Goal: Task Accomplishment & Management: Manage account settings

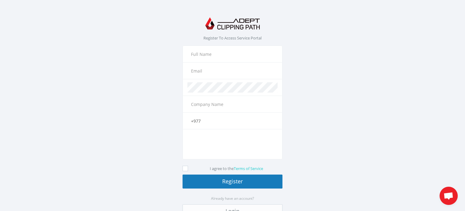
click at [220, 57] on input "text" at bounding box center [233, 54] width 90 height 10
click at [330, 123] on section "Register To Access Service Portal The name field is required. The email field i…" at bounding box center [232, 121] width 465 height 224
click at [204, 55] on input "text" at bounding box center [233, 54] width 90 height 10
click at [204, 68] on input "text" at bounding box center [233, 70] width 90 height 10
click at [207, 50] on input "text" at bounding box center [233, 54] width 90 height 10
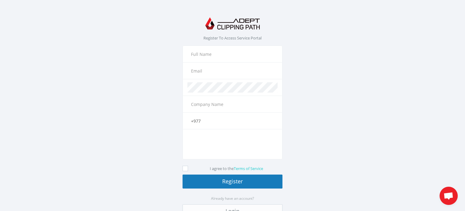
click at [205, 69] on input "text" at bounding box center [233, 70] width 90 height 10
paste input "[EMAIL_ADDRESS][DOMAIN_NAME]"
drag, startPoint x: 207, startPoint y: 71, endPoint x: 190, endPoint y: 72, distance: 17.0
click at [190, 72] on input "[EMAIL_ADDRESS][DOMAIN_NAME]" at bounding box center [233, 70] width 90 height 10
type input "[EMAIL_ADDRESS][DOMAIN_NAME]"
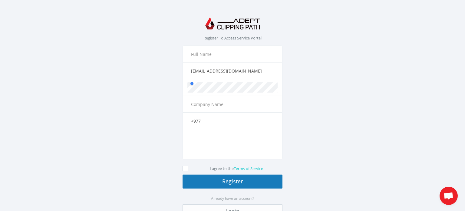
click at [208, 50] on input "text" at bounding box center [233, 54] width 90 height 10
paste input "nooorma"
type input "nooorma"
click at [210, 103] on input "text" at bounding box center [233, 104] width 90 height 10
type input "image"
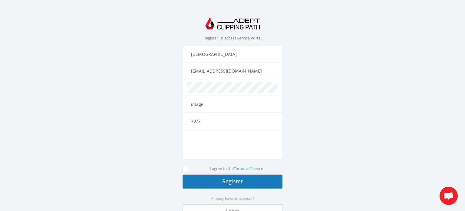
click at [209, 121] on input "+977" at bounding box center [233, 120] width 90 height 10
click at [193, 113] on div "+977 The phone field is required." at bounding box center [233, 120] width 100 height 17
click at [193, 115] on input "+977" at bounding box center [233, 120] width 90 height 10
drag, startPoint x: 200, startPoint y: 120, endPoint x: 187, endPoint y: 120, distance: 13.6
click at [188, 120] on input "+977" at bounding box center [233, 120] width 90 height 10
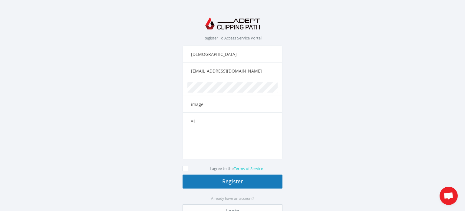
type input "="
type input "+1 9807685423"
click at [185, 168] on icon at bounding box center [185, 167] width 5 height 5
click at [185, 168] on input "I agree to the Terms of Service" at bounding box center [186, 168] width 4 height 4
checkbox input "true"
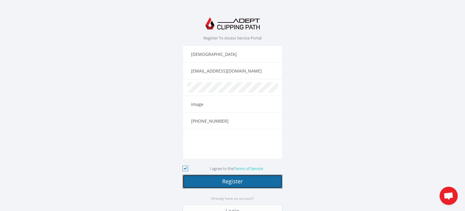
click at [233, 179] on button "Register" at bounding box center [233, 181] width 100 height 14
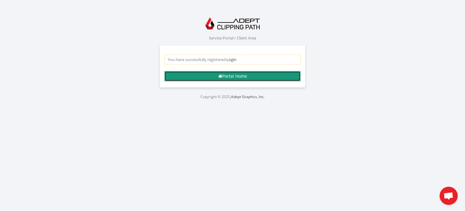
click at [254, 75] on link "Portal Home" at bounding box center [233, 76] width 136 height 10
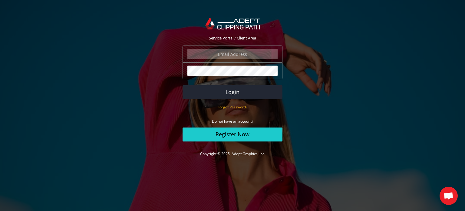
click at [240, 51] on input "email" at bounding box center [233, 54] width 90 height 10
type input "[EMAIL_ADDRESS][DOMAIN_NAME]"
click at [234, 89] on button "Login" at bounding box center [233, 92] width 100 height 14
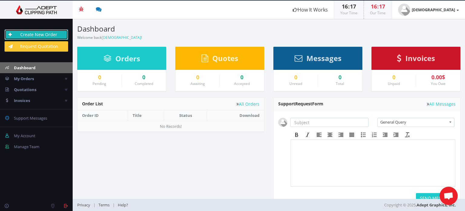
click at [41, 34] on link "Create New Order" at bounding box center [37, 34] width 64 height 10
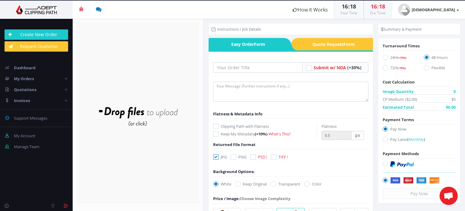
click at [33, 7] on img at bounding box center [37, 9] width 64 height 9
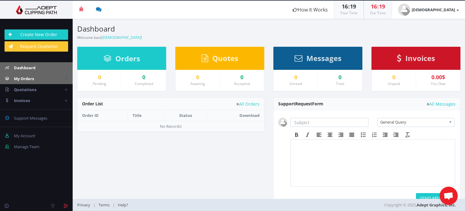
click at [17, 79] on span "My Orders" at bounding box center [24, 78] width 20 height 5
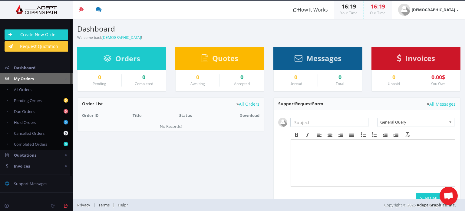
click at [22, 77] on span "My Orders" at bounding box center [24, 78] width 20 height 5
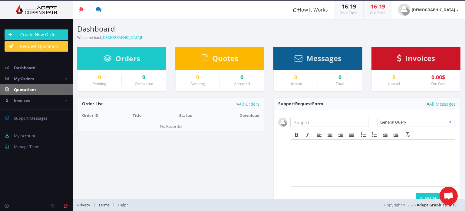
click at [22, 88] on span "Quotations" at bounding box center [25, 89] width 22 height 5
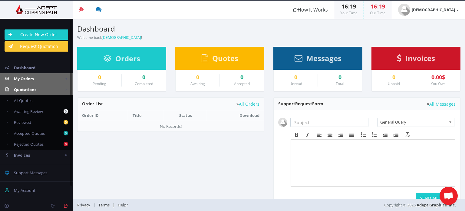
click at [24, 78] on span "My Orders" at bounding box center [24, 78] width 20 height 5
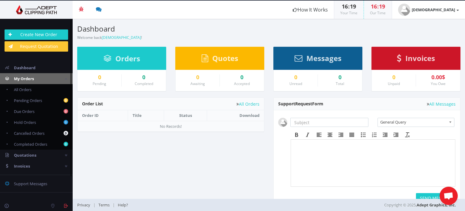
click at [25, 78] on span "My Orders" at bounding box center [24, 78] width 20 height 5
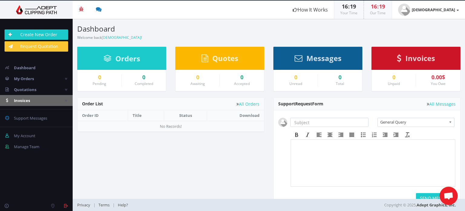
click at [25, 99] on span "Invoices" at bounding box center [22, 100] width 16 height 5
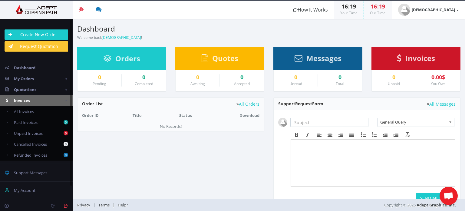
click at [25, 99] on span "Invoices" at bounding box center [22, 100] width 16 height 5
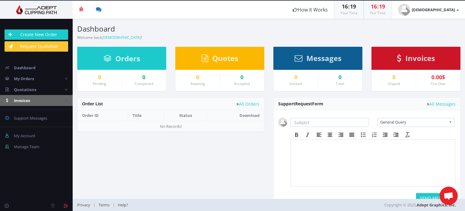
click at [25, 99] on span "Invoices" at bounding box center [22, 100] width 16 height 5
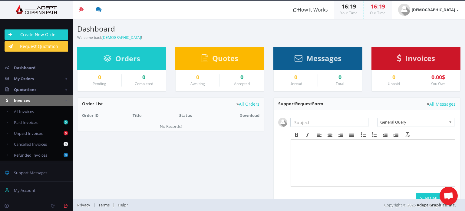
click at [21, 100] on span "Invoices" at bounding box center [22, 100] width 16 height 5
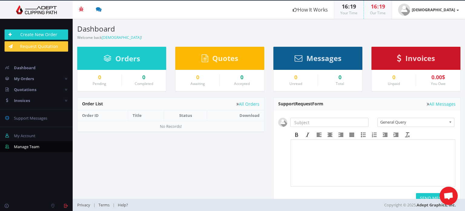
click at [27, 146] on span "Manage Team" at bounding box center [26, 146] width 25 height 5
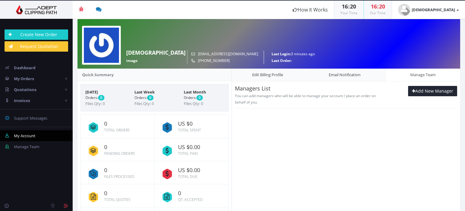
scroll to position [49, 0]
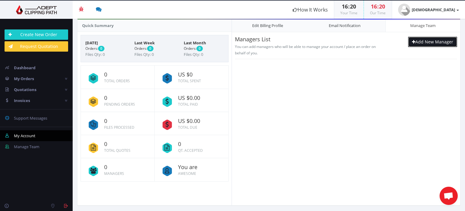
click at [426, 40] on link "Add New Manager" at bounding box center [432, 42] width 49 height 10
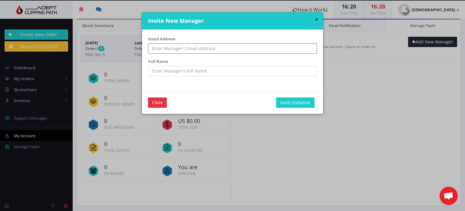
click at [177, 48] on input "email" at bounding box center [232, 48] width 169 height 10
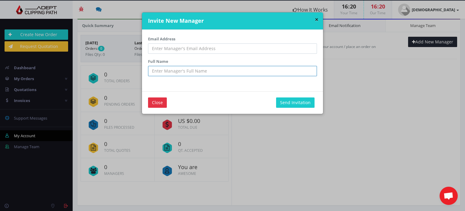
drag, startPoint x: 169, startPoint y: 71, endPoint x: 173, endPoint y: 71, distance: 4.6
click at [169, 71] on input "text" at bounding box center [232, 71] width 169 height 10
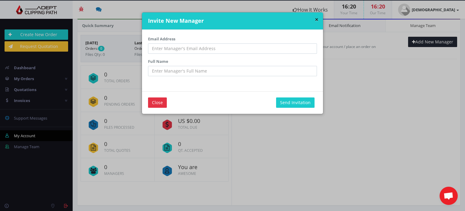
click at [321, 19] on div "× Invite New Manager" at bounding box center [232, 20] width 181 height 17
click at [315, 20] on button "×" at bounding box center [317, 19] width 4 height 6
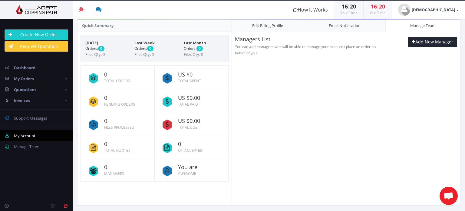
click at [120, 72] on span "0" at bounding box center [127, 75] width 46 height 6
click at [183, 78] on small "Total Spent" at bounding box center [189, 80] width 23 height 5
click at [121, 80] on small "Total Orders" at bounding box center [117, 80] width 26 height 5
click at [116, 98] on span "0" at bounding box center [127, 98] width 46 height 6
click at [407, 22] on link "Manage Team" at bounding box center [423, 25] width 75 height 13
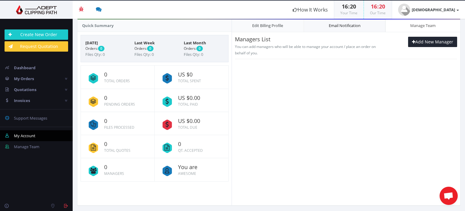
click at [355, 26] on link "Email Notification" at bounding box center [345, 25] width 82 height 13
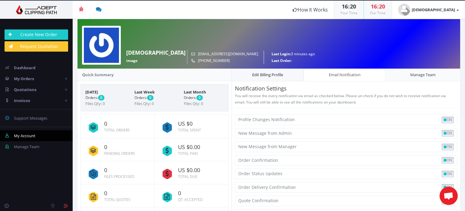
click at [275, 76] on link "Edit Billing Profile" at bounding box center [268, 74] width 72 height 13
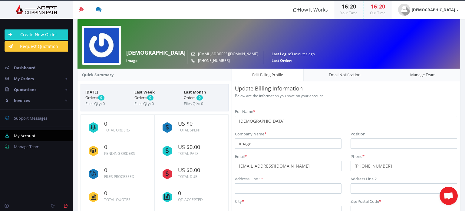
click at [31, 13] on img at bounding box center [37, 9] width 64 height 9
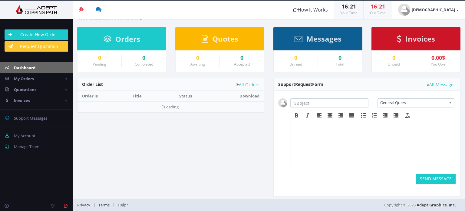
scroll to position [22, 0]
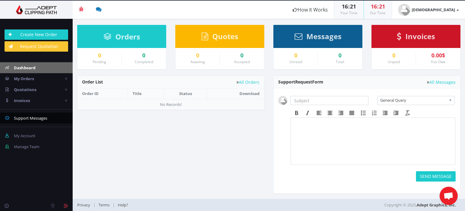
click at [28, 118] on span "Support Messages" at bounding box center [30, 117] width 33 height 5
